Goal: Find specific page/section: Find specific page/section

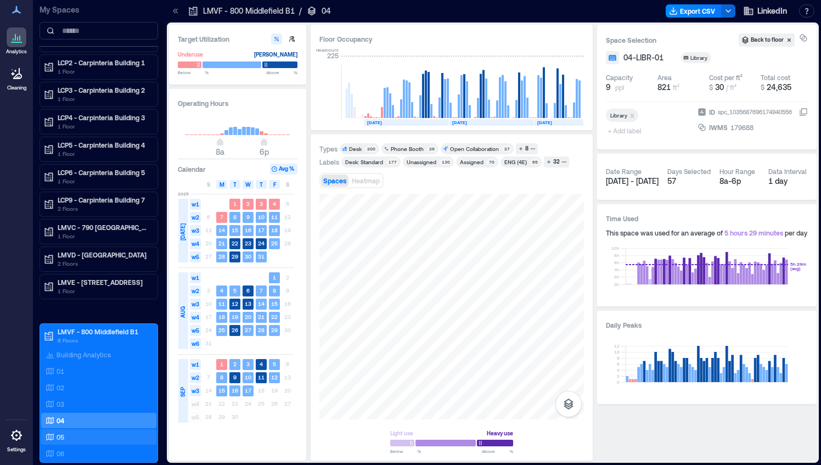
scroll to position [55, 0]
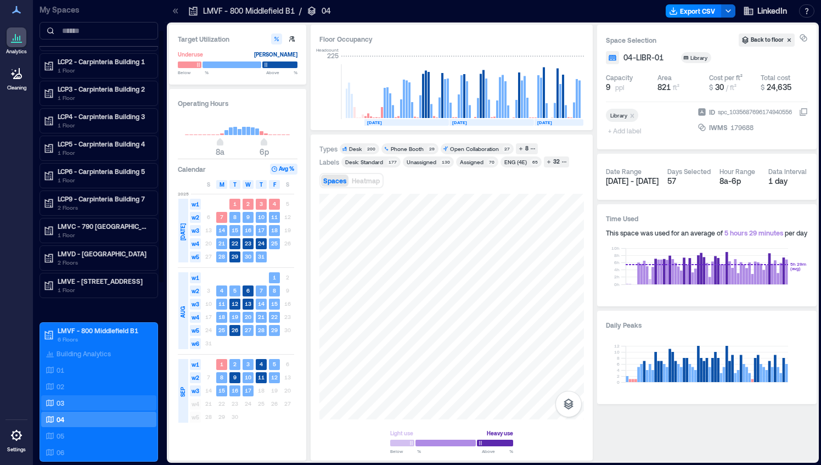
click at [76, 401] on div "03" at bounding box center [96, 402] width 106 height 11
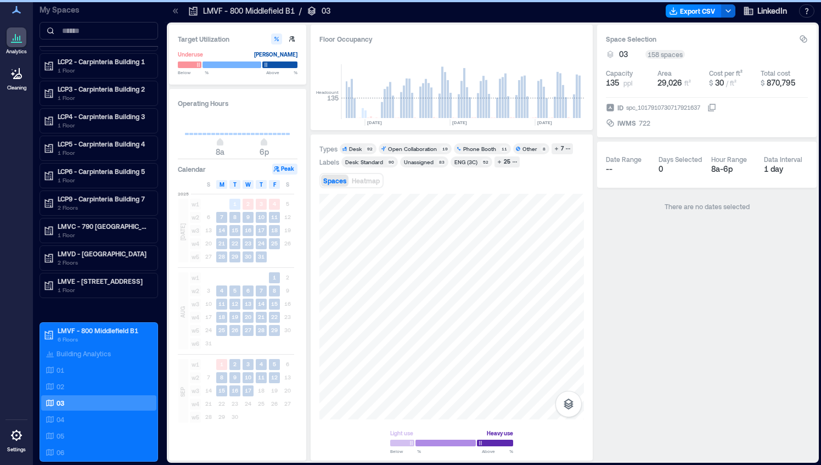
scroll to position [0, 3294]
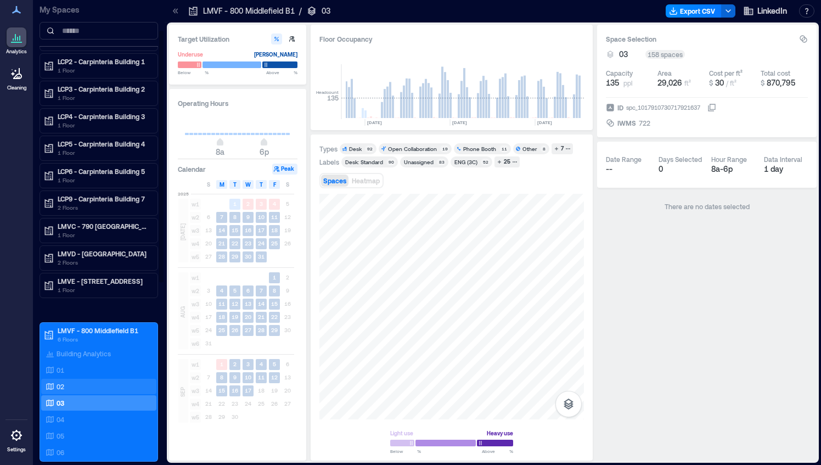
click at [104, 381] on div "02" at bounding box center [96, 386] width 106 height 11
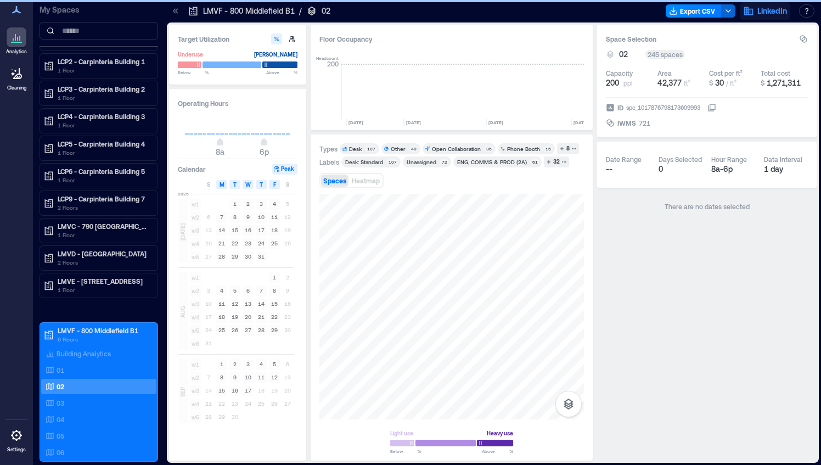
scroll to position [0, 3294]
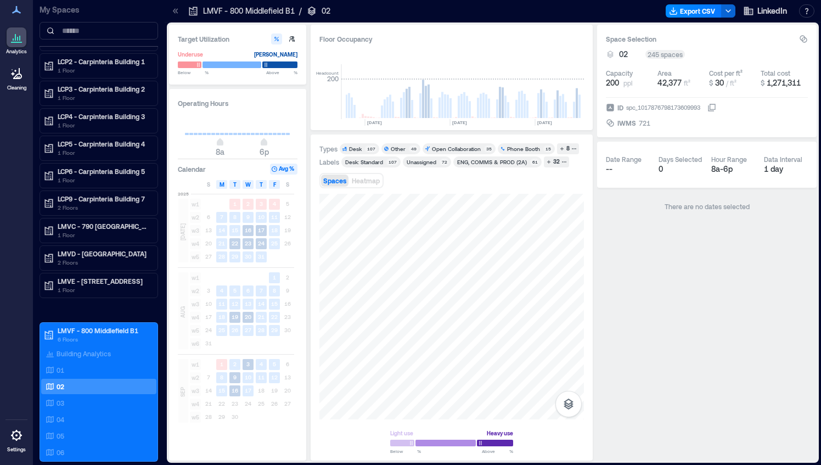
drag, startPoint x: 382, startPoint y: 284, endPoint x: 444, endPoint y: 189, distance: 113.0
click at [479, 314] on div at bounding box center [451, 306] width 264 height 225
click at [468, 359] on div at bounding box center [451, 306] width 264 height 225
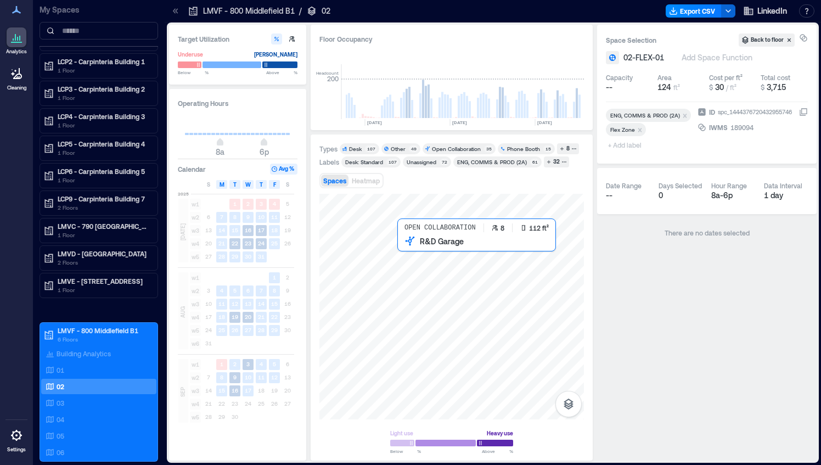
click at [416, 289] on div at bounding box center [451, 306] width 264 height 225
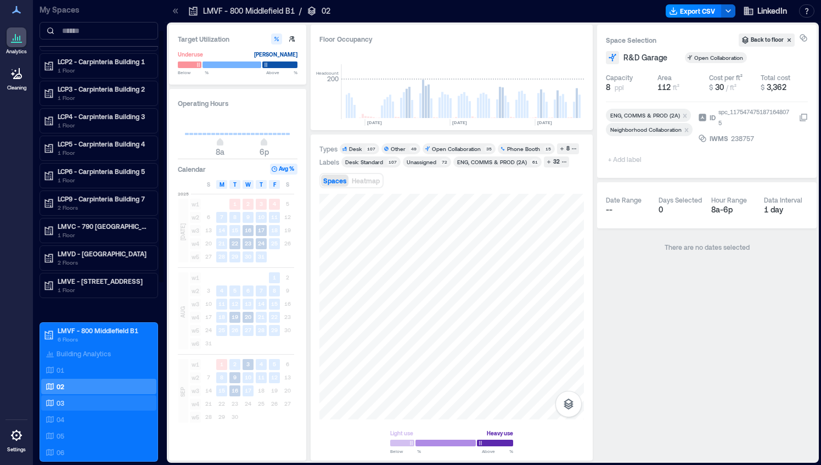
click at [73, 397] on div "03" at bounding box center [96, 402] width 106 height 11
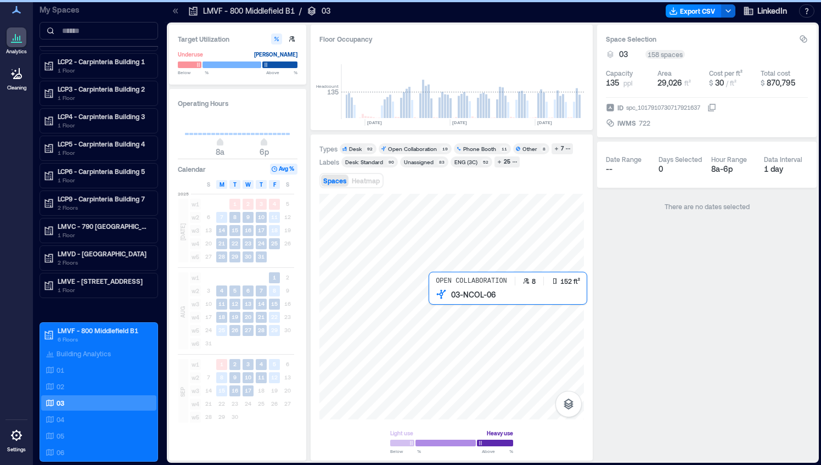
click at [443, 310] on div at bounding box center [451, 306] width 264 height 225
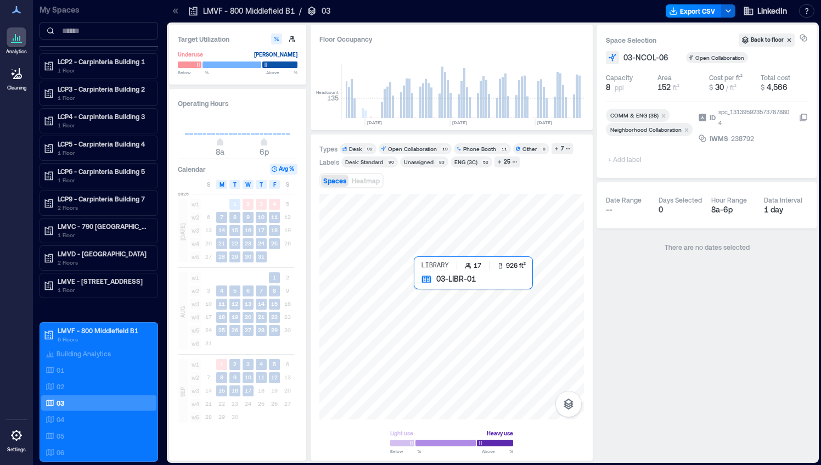
click at [457, 290] on div at bounding box center [451, 306] width 264 height 225
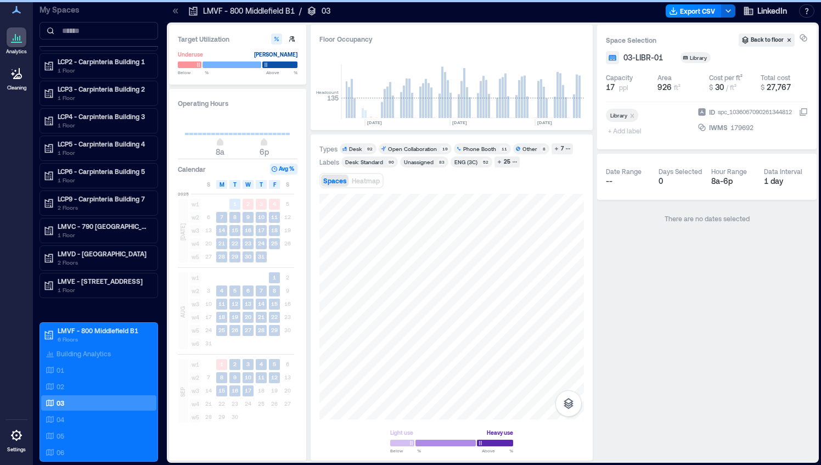
scroll to position [0, 3294]
